Goal: Task Accomplishment & Management: Use online tool/utility

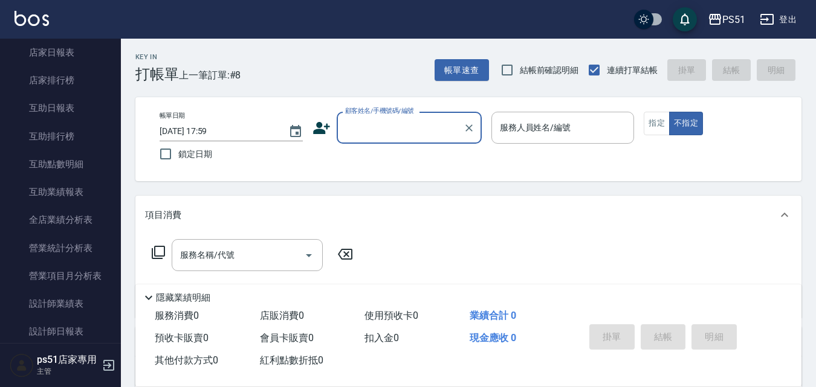
scroll to position [423, 0]
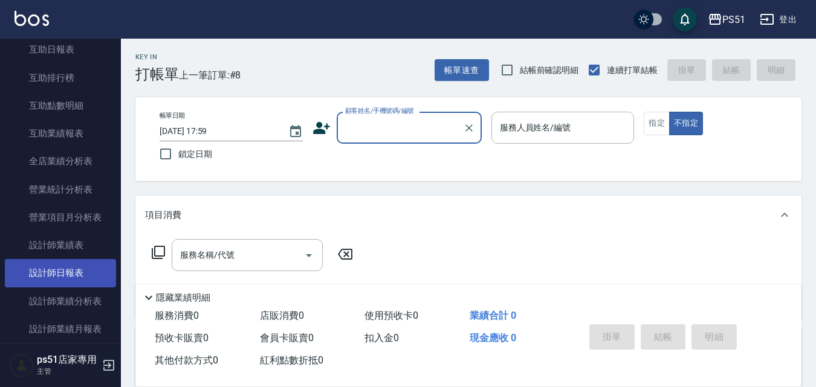
click at [66, 272] on link "設計師日報表" at bounding box center [60, 273] width 111 height 28
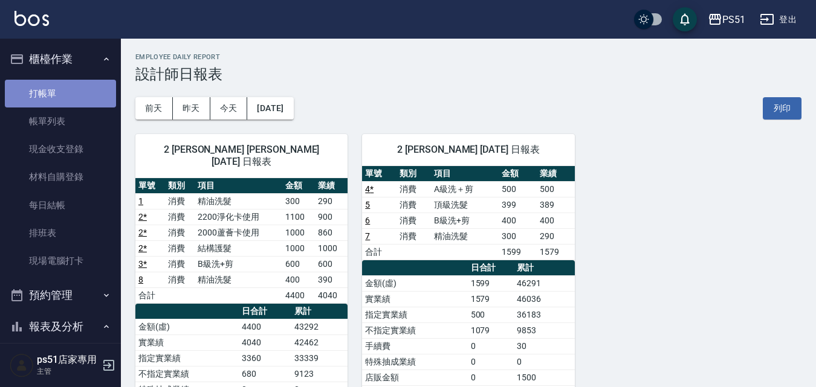
click at [95, 85] on link "打帳單" at bounding box center [60, 94] width 111 height 28
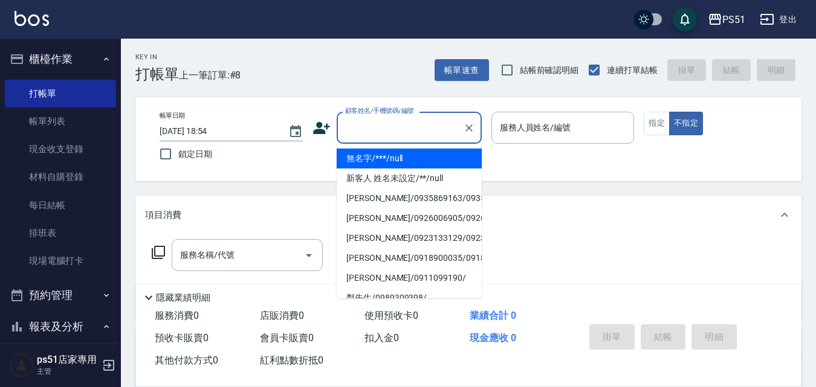
click at [420, 120] on input "顧客姓名/手機號碼/編號" at bounding box center [400, 127] width 116 height 21
click at [421, 164] on li "無名字/***/null" at bounding box center [409, 159] width 145 height 20
type input "無名字/***/null"
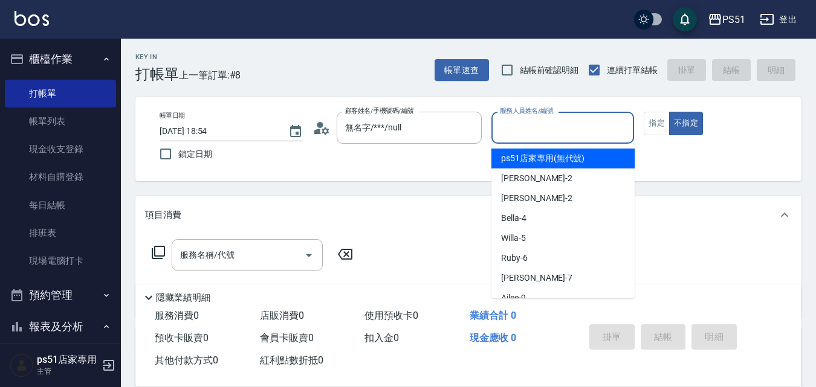
click at [542, 129] on input "服務人員姓名/編號" at bounding box center [563, 127] width 132 height 21
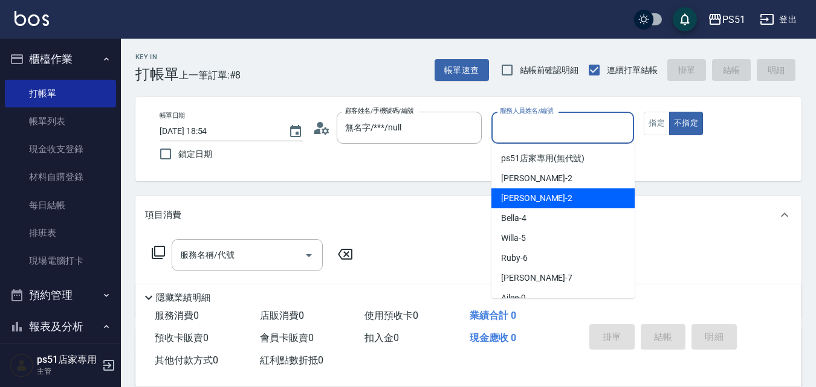
click at [550, 205] on div "[PERSON_NAME] -2" at bounding box center [562, 199] width 143 height 20
type input "[PERSON_NAME]-2"
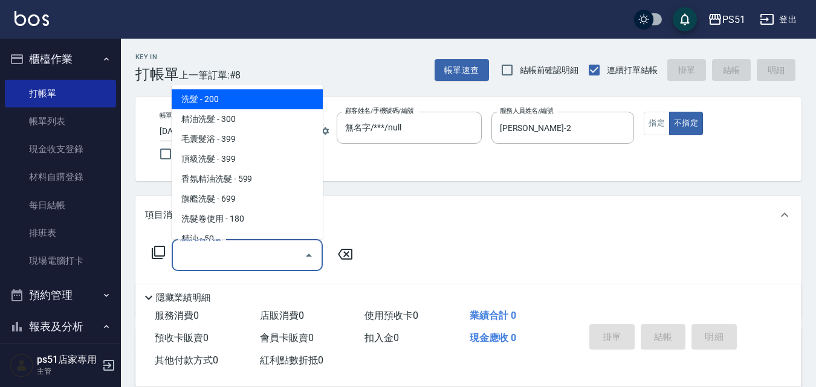
click at [250, 248] on input "服務名稱/代號" at bounding box center [238, 255] width 122 height 21
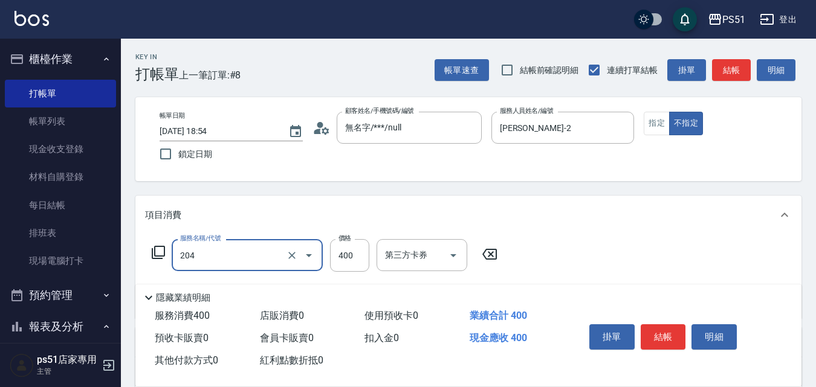
type input "B級洗+剪(204)"
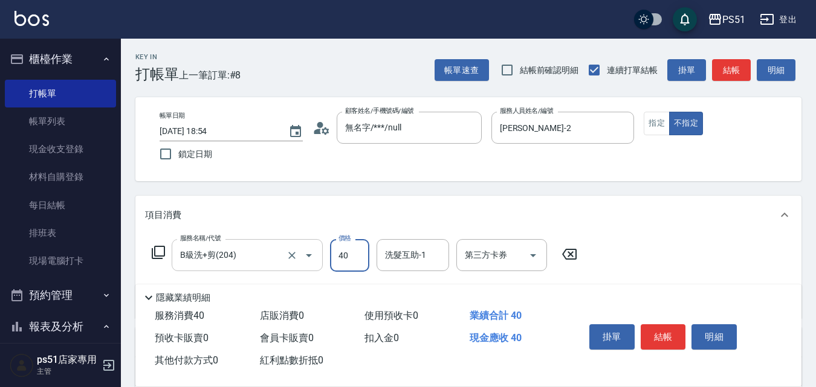
type input "400"
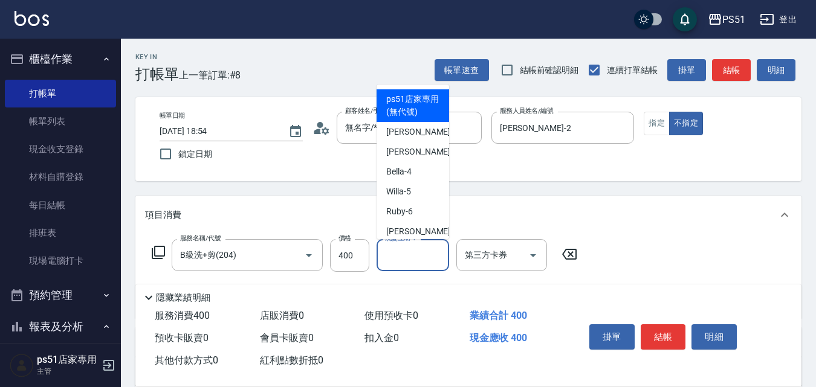
click at [430, 260] on input "洗髮互助-1" at bounding box center [413, 255] width 62 height 21
click at [567, 171] on div "帳單日期 [DATE] 18:54 鎖定日期 顧客姓名/手機號碼/編號 無名字/***/null 顧客姓名/手機號碼/編號 服務人員姓名/編號 [PERSON…" at bounding box center [468, 139] width 666 height 84
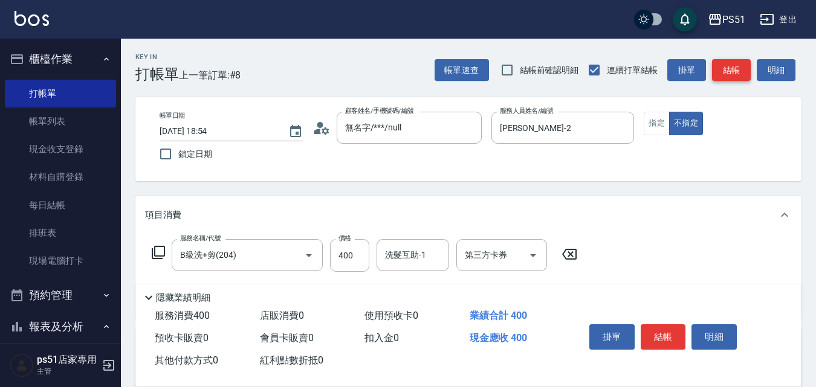
click at [739, 70] on button "結帳" at bounding box center [731, 70] width 39 height 22
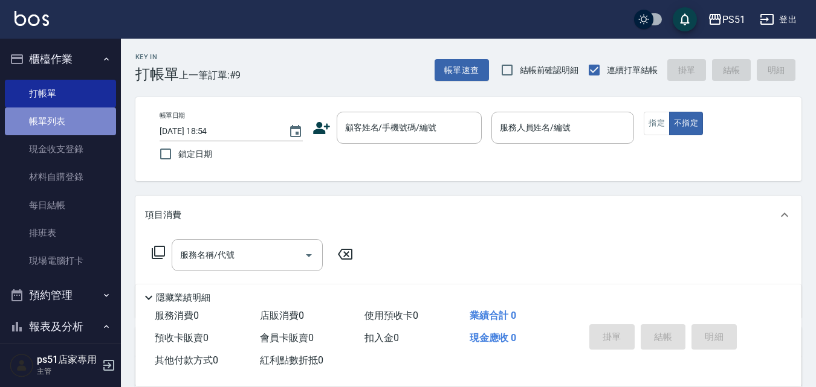
click at [79, 112] on link "帳單列表" at bounding box center [60, 122] width 111 height 28
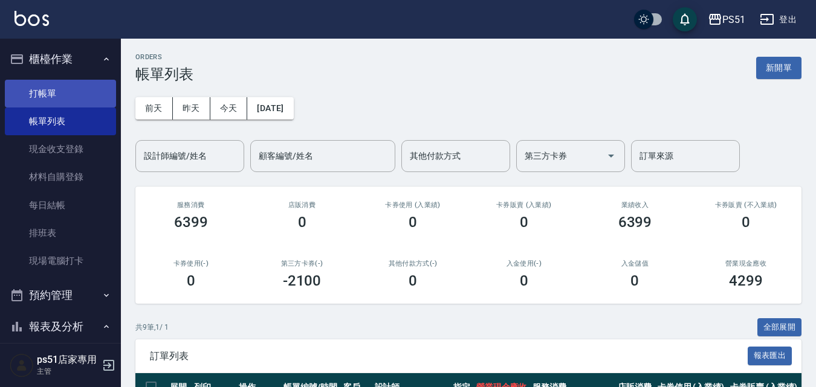
click at [71, 86] on link "打帳單" at bounding box center [60, 94] width 111 height 28
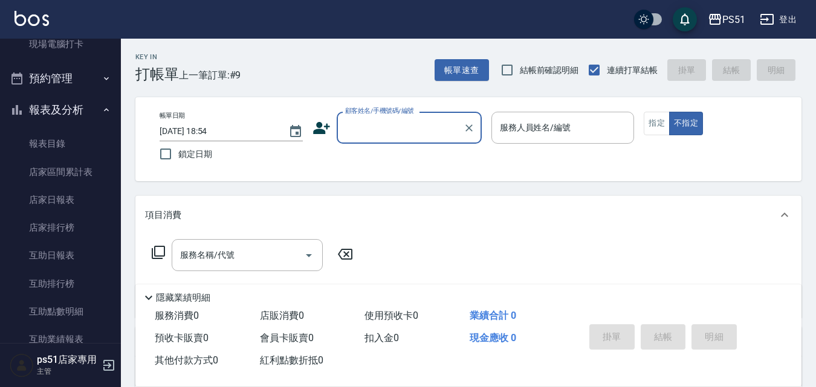
scroll to position [470, 0]
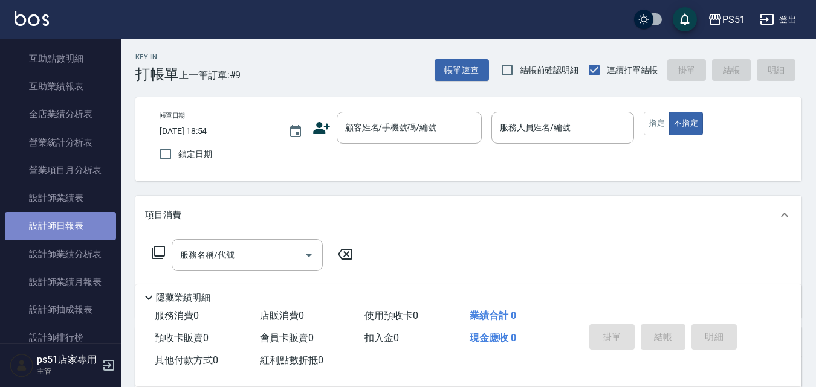
click at [100, 228] on link "設計師日報表" at bounding box center [60, 226] width 111 height 28
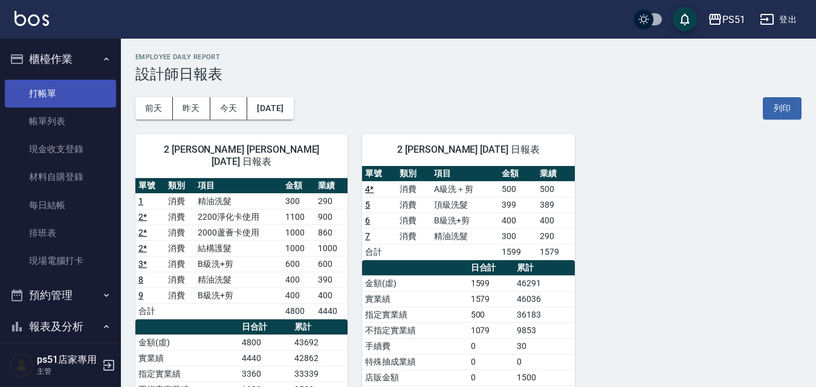
click at [41, 96] on link "打帳單" at bounding box center [60, 94] width 111 height 28
